Goal: Transaction & Acquisition: Purchase product/service

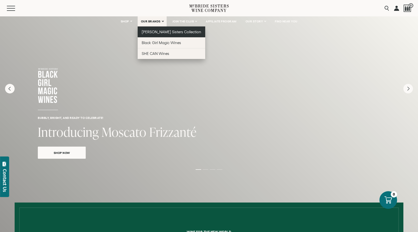
click at [153, 30] on link "[PERSON_NAME] Sisters Collection" at bounding box center [172, 31] width 68 height 11
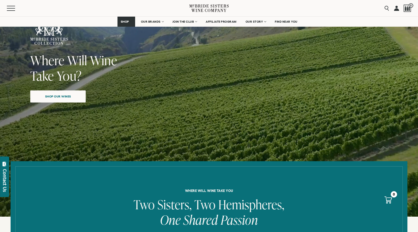
scroll to position [45, 0]
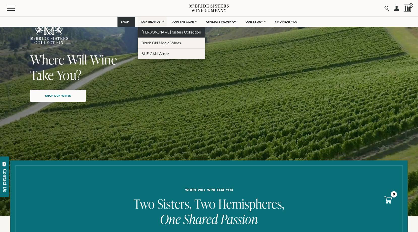
click at [152, 31] on span "[PERSON_NAME] Sisters Collection" at bounding box center [172, 32] width 60 height 4
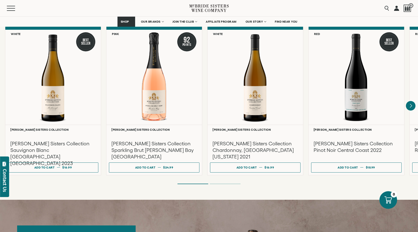
scroll to position [331, 0]
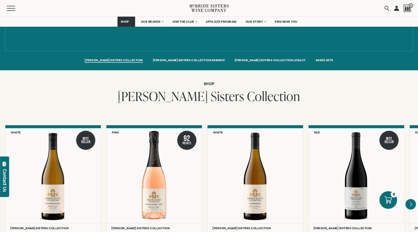
click at [409, 199] on icon "Next" at bounding box center [411, 204] width 11 height 11
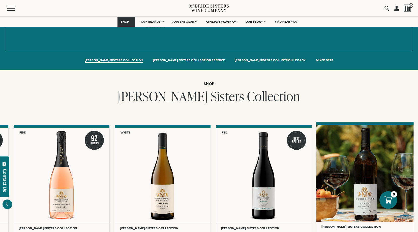
click at [353, 192] on div at bounding box center [365, 173] width 98 height 97
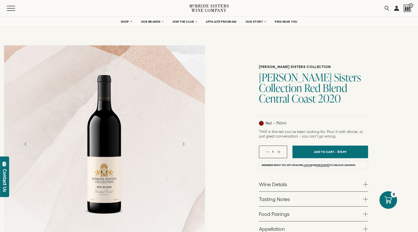
click at [182, 144] on icon "Next" at bounding box center [183, 144] width 9 height 9
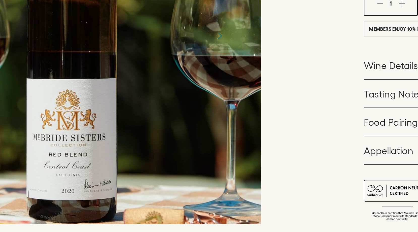
scroll to position [40, 0]
